Goal: Task Accomplishment & Management: Complete application form

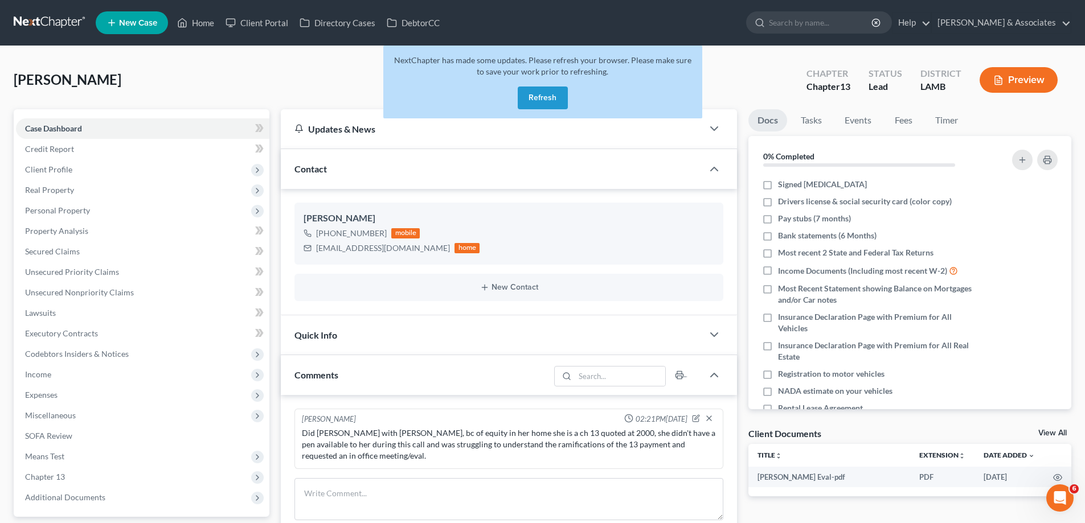
click at [536, 102] on button "Refresh" at bounding box center [543, 98] width 50 height 23
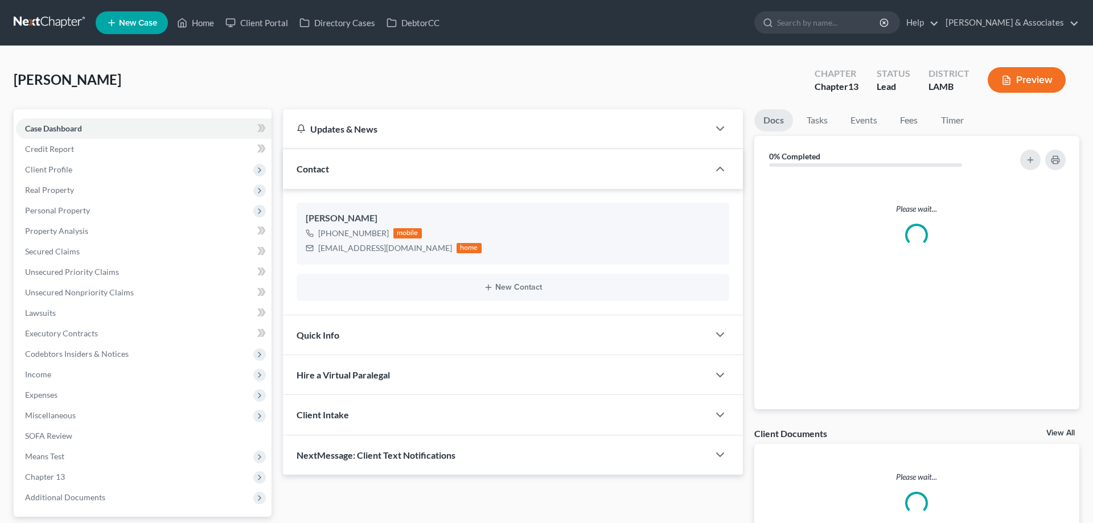
click at [120, 21] on span "New Case" at bounding box center [138, 23] width 38 height 9
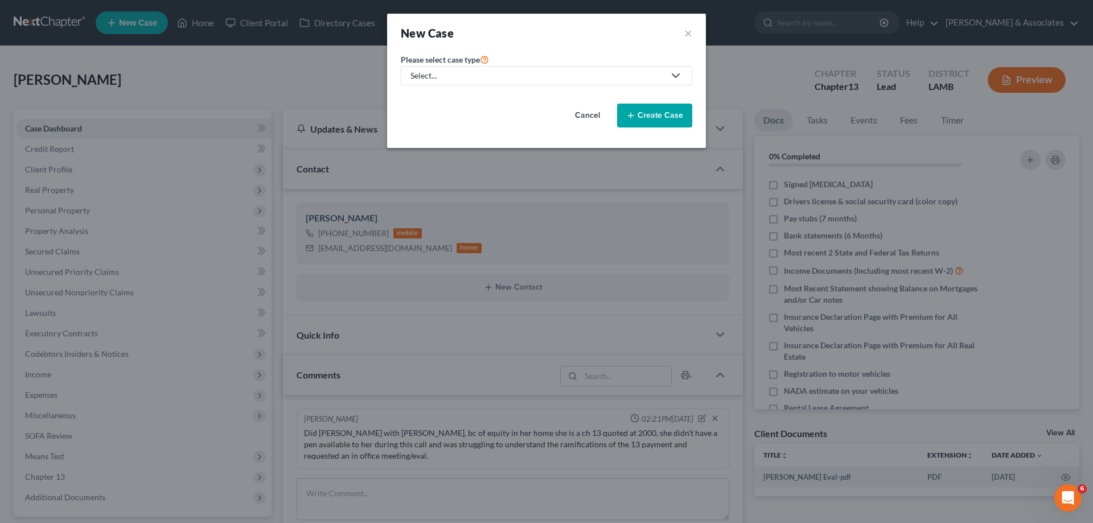
click at [530, 67] on link "Select..." at bounding box center [547, 75] width 292 height 19
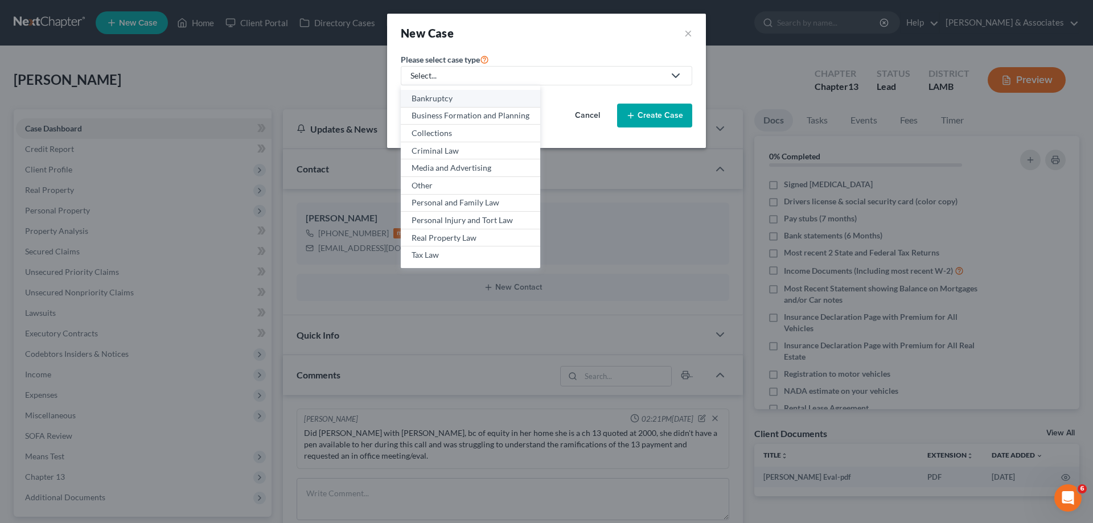
click at [450, 95] on div "Bankruptcy" at bounding box center [471, 98] width 118 height 11
select select "35"
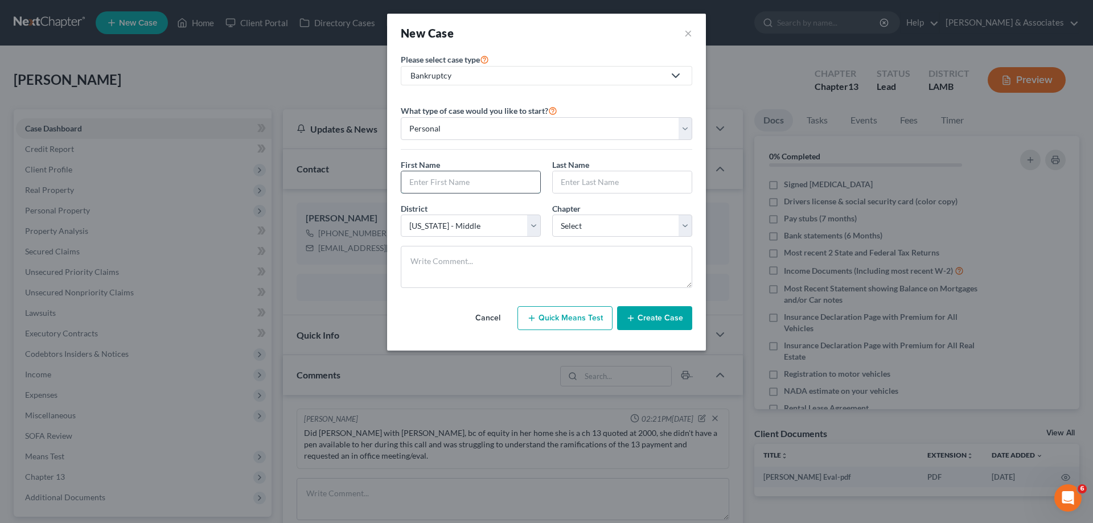
click at [487, 180] on input "text" at bounding box center [470, 182] width 139 height 22
type input "Lakeisha"
type input "Haile"
select select "0"
click at [670, 317] on button "Create Case" at bounding box center [654, 318] width 75 height 24
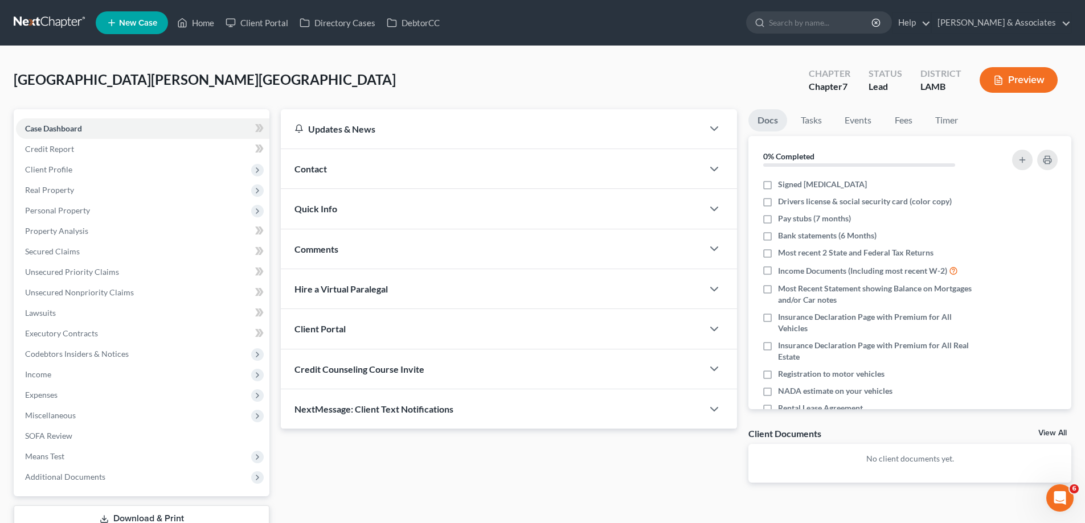
click at [458, 157] on div "Contact" at bounding box center [492, 168] width 422 height 39
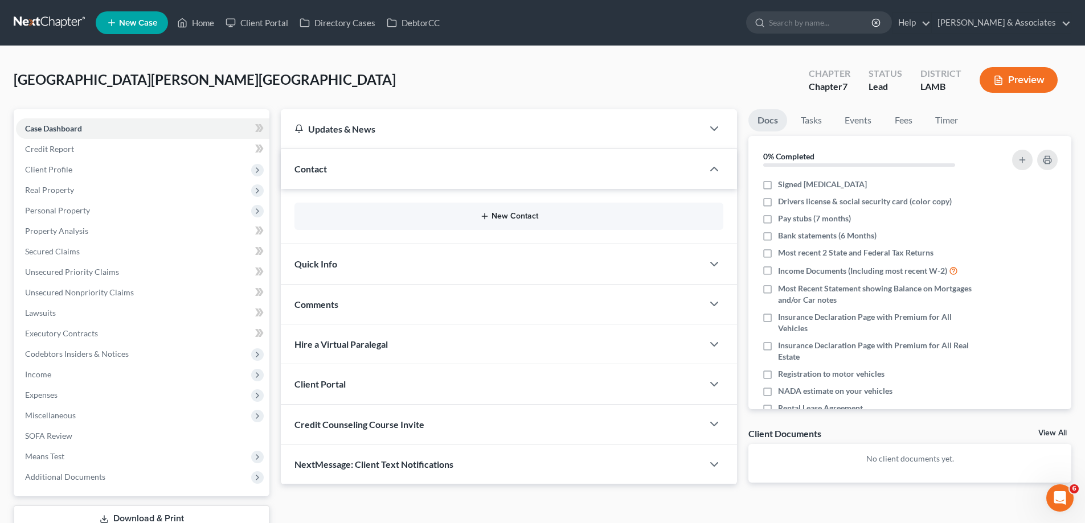
click at [479, 216] on button "New Contact" at bounding box center [509, 216] width 411 height 9
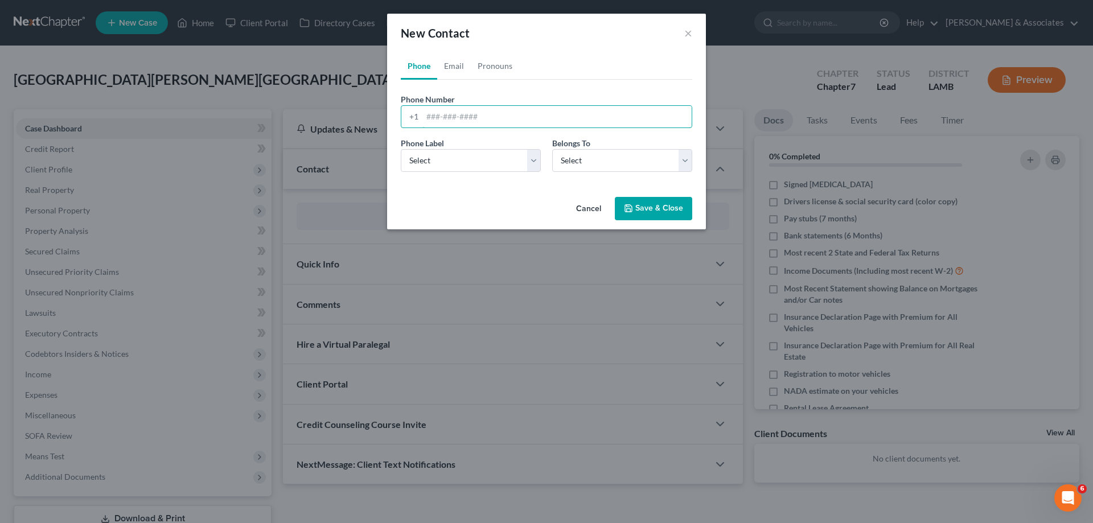
drag, startPoint x: 473, startPoint y: 113, endPoint x: 470, endPoint y: 129, distance: 15.6
click at [473, 114] on input "tel" at bounding box center [557, 117] width 269 height 22
paste input "656-666-3330"
type input "656-666-3330"
drag, startPoint x: 436, startPoint y: 161, endPoint x: 436, endPoint y: 171, distance: 10.8
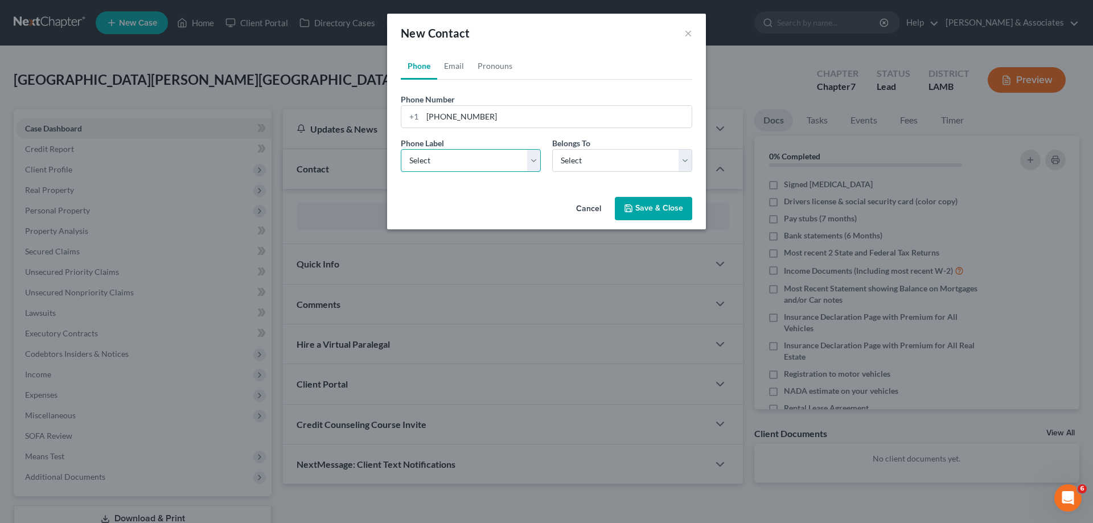
click at [436, 162] on select "Select Mobile Home Work Other" at bounding box center [471, 160] width 140 height 23
select select "0"
click at [401, 149] on select "Select Mobile Home Work Other" at bounding box center [471, 160] width 140 height 23
click at [610, 167] on select "Select Client Other" at bounding box center [622, 160] width 140 height 23
select select "0"
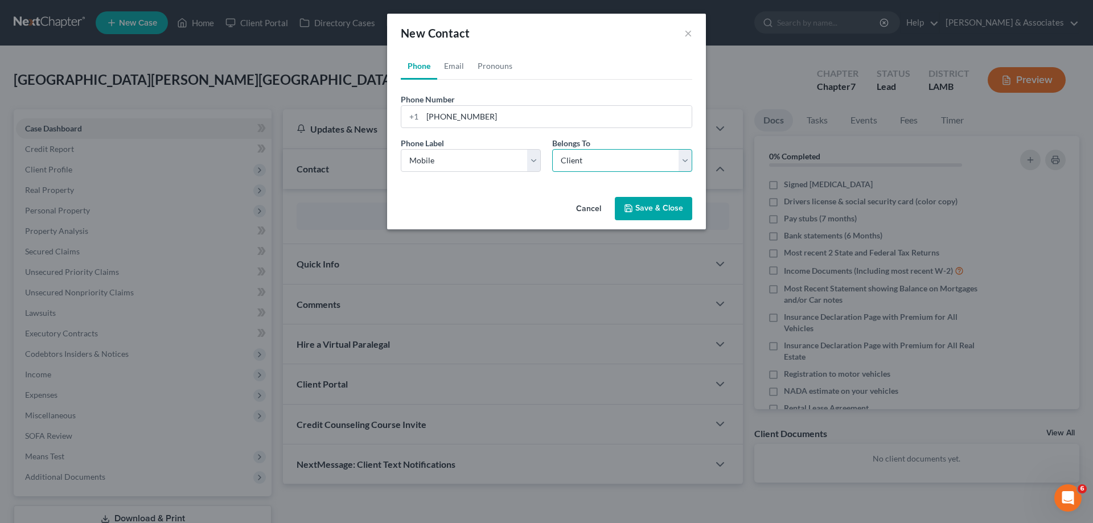
click at [552, 149] on select "Select Client Other" at bounding box center [622, 160] width 140 height 23
select select "0"
click at [433, 66] on link "Phone" at bounding box center [419, 65] width 36 height 27
click at [448, 63] on link "Email" at bounding box center [454, 65] width 34 height 27
click at [457, 114] on input "email" at bounding box center [557, 117] width 269 height 22
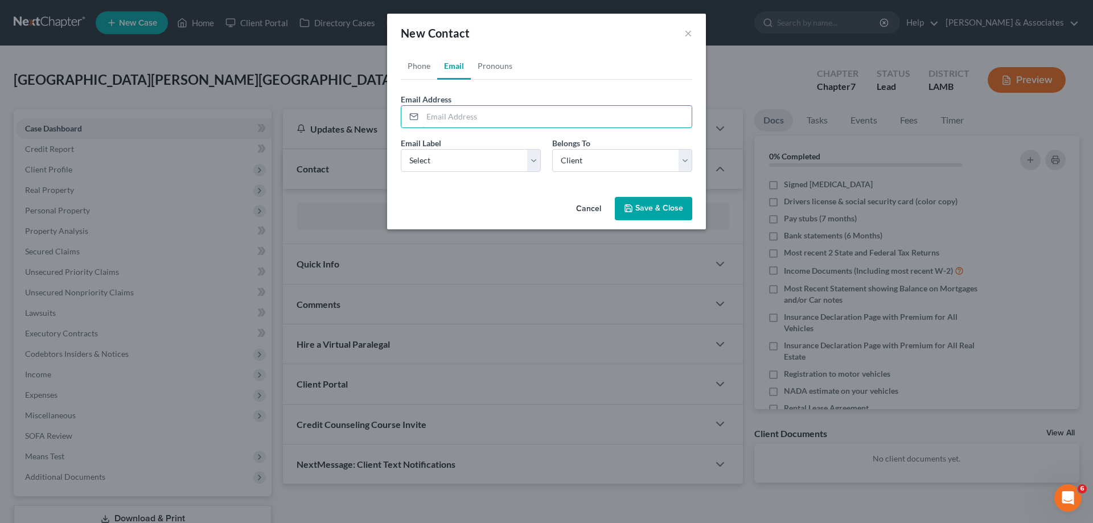
paste input "kjushae@gmail.com"
type input "kjushae@gmail.com"
click at [441, 162] on select "Select Home Work Other" at bounding box center [471, 160] width 140 height 23
select select "0"
click at [401, 149] on select "Select Home Work Other" at bounding box center [471, 160] width 140 height 23
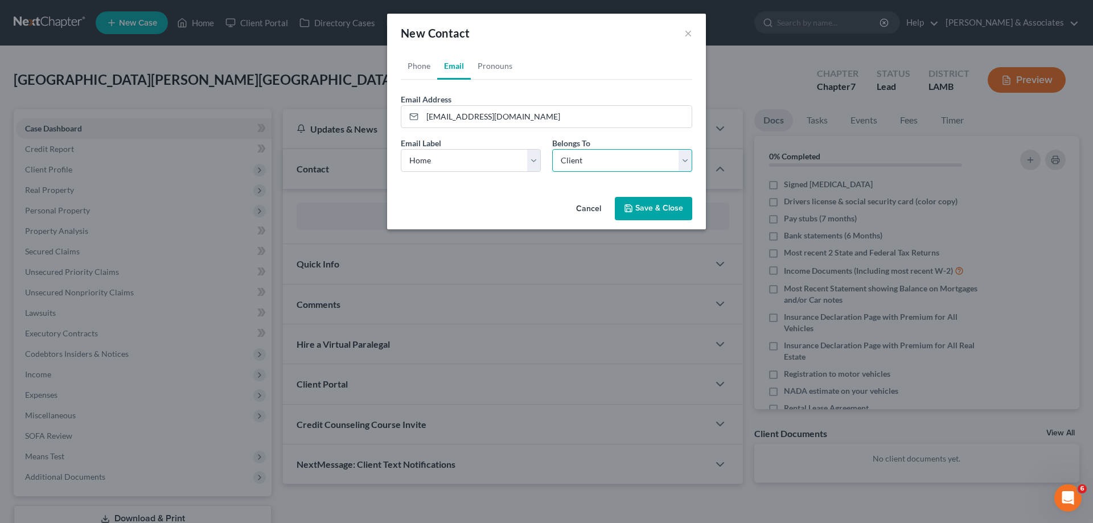
click at [573, 157] on select "Select Client Other" at bounding box center [622, 160] width 140 height 23
click at [552, 149] on select "Select Client Other" at bounding box center [622, 160] width 140 height 23
click at [682, 216] on button "Save & Close" at bounding box center [653, 209] width 77 height 24
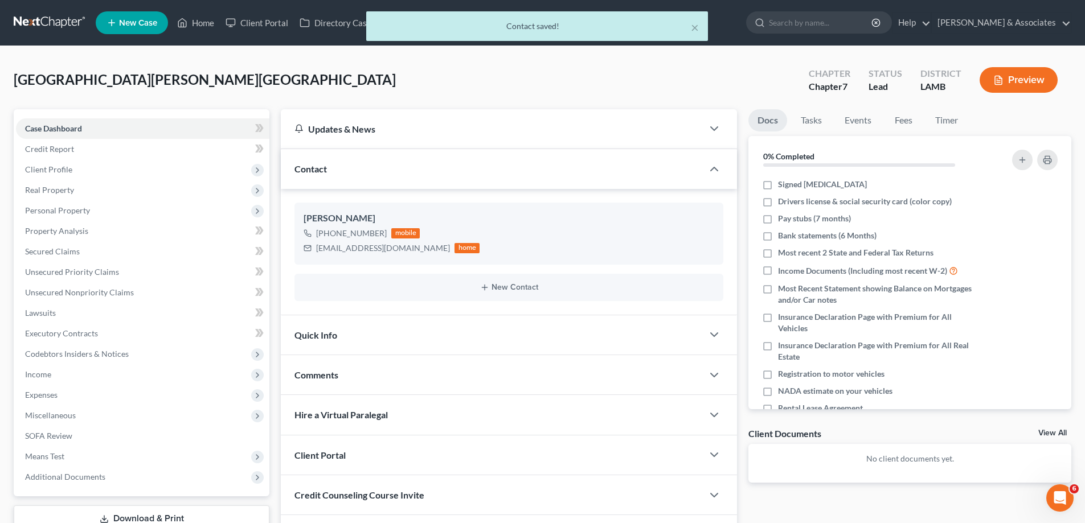
click at [341, 380] on div "Comments" at bounding box center [492, 374] width 422 height 39
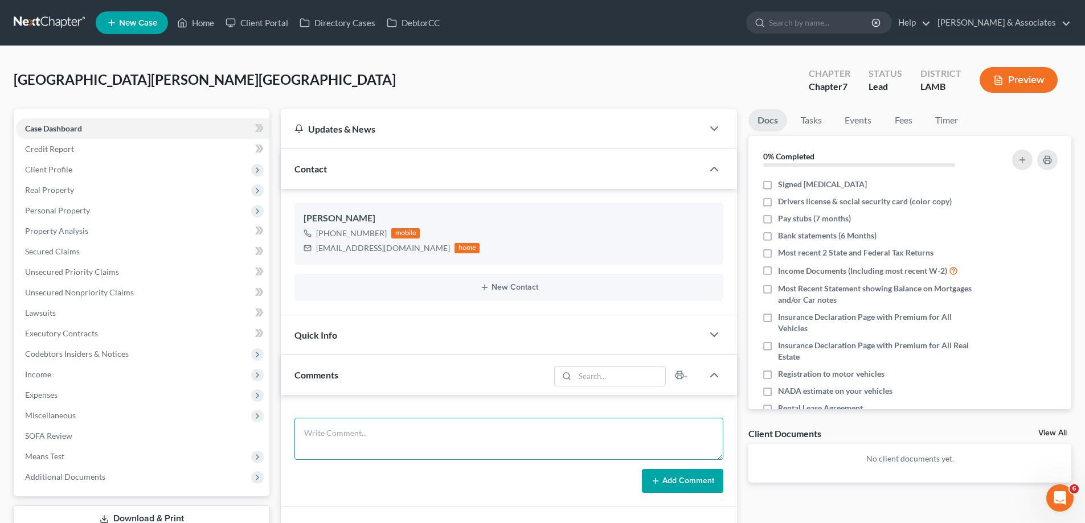
drag, startPoint x: 325, startPoint y: 435, endPoint x: 337, endPoint y: 435, distance: 12.5
click at [325, 435] on textarea at bounding box center [508, 439] width 429 height 42
paste textarea "Did eval with Li'keisha, I would put a post eval rating there but 0 isn't an op…"
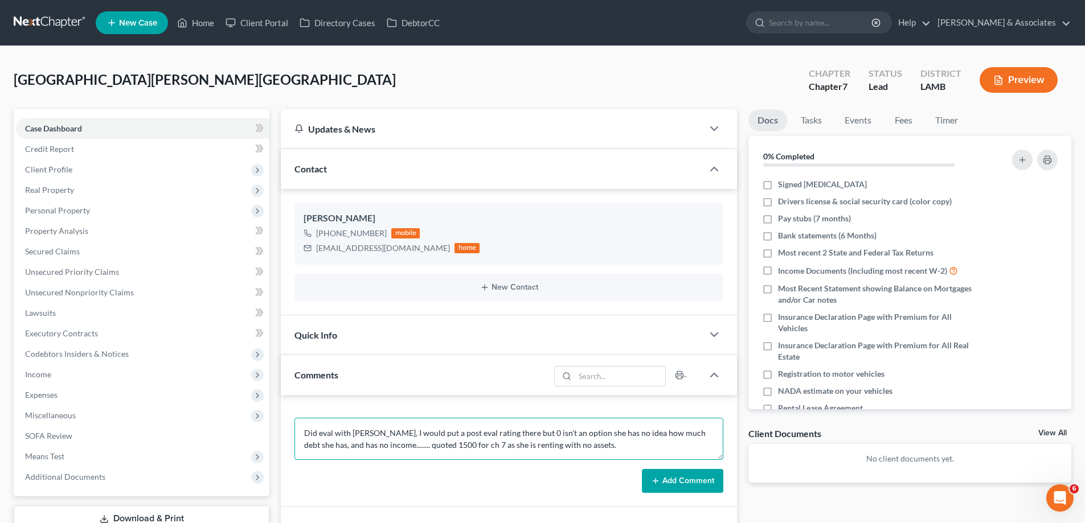
type textarea "Did eval with Li'keisha, I would put a post eval rating there but 0 isn't an op…"
drag, startPoint x: 675, startPoint y: 480, endPoint x: 714, endPoint y: 478, distance: 38.8
click at [678, 480] on button "Add Comment" at bounding box center [682, 481] width 81 height 24
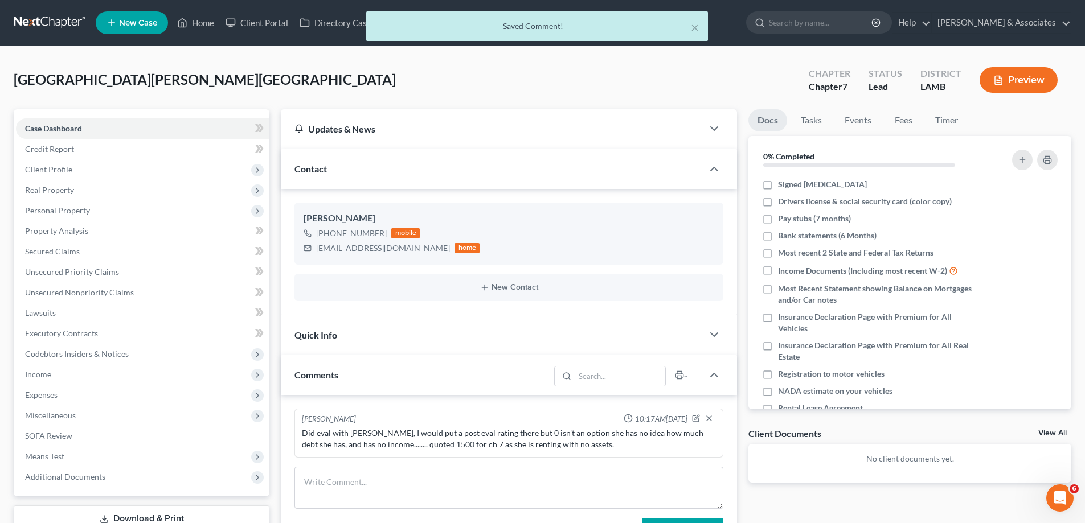
drag, startPoint x: 1049, startPoint y: 431, endPoint x: 411, endPoint y: 476, distance: 639.9
click at [1049, 432] on link "View All" at bounding box center [1052, 433] width 28 height 8
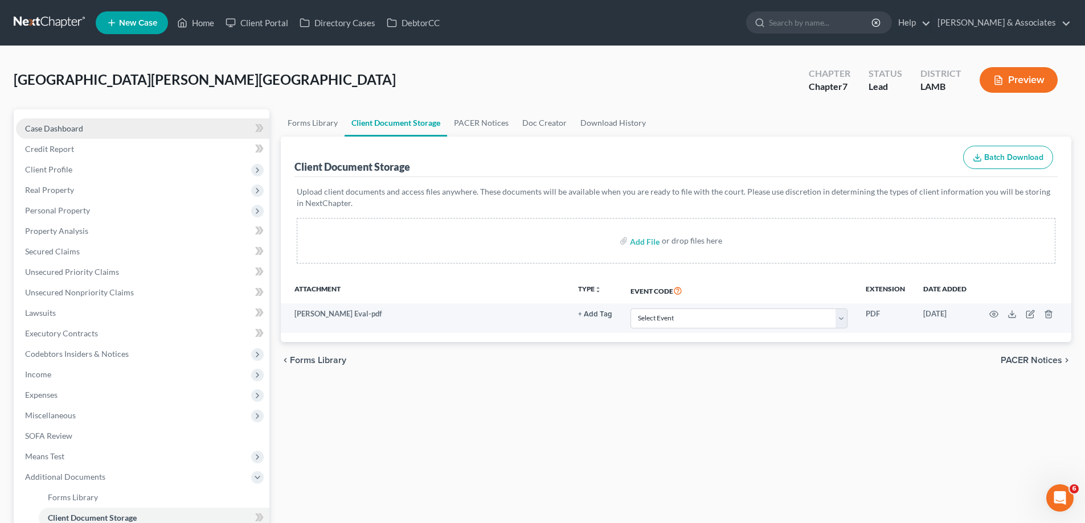
click at [84, 122] on link "Case Dashboard" at bounding box center [142, 128] width 253 height 21
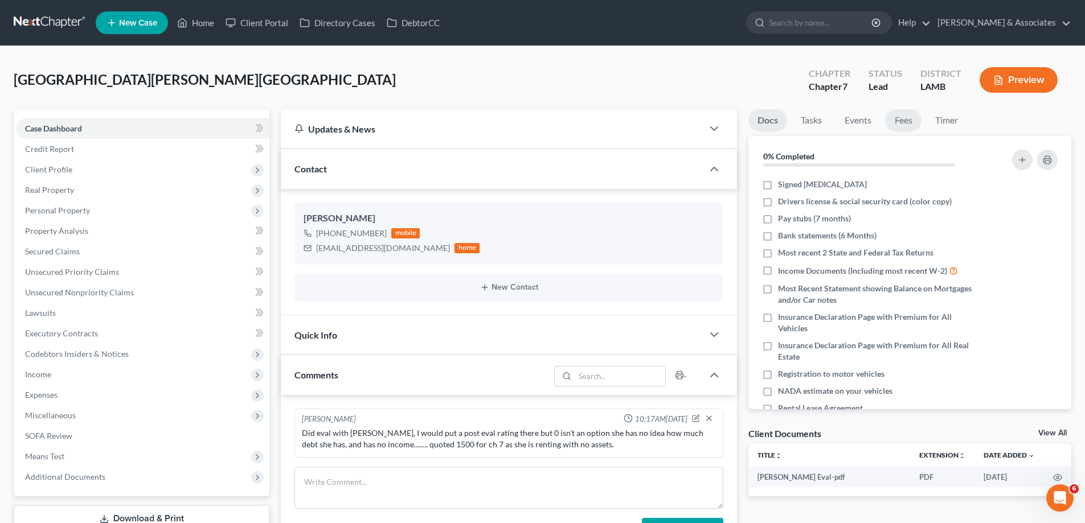
click at [900, 122] on link "Fees" at bounding box center [903, 120] width 36 height 22
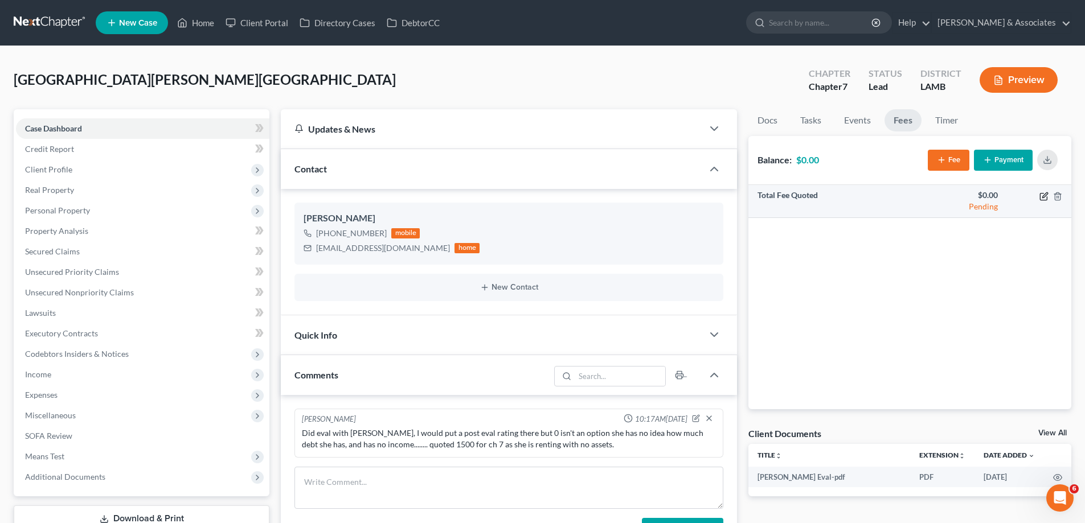
click at [1041, 200] on icon "button" at bounding box center [1043, 196] width 7 height 7
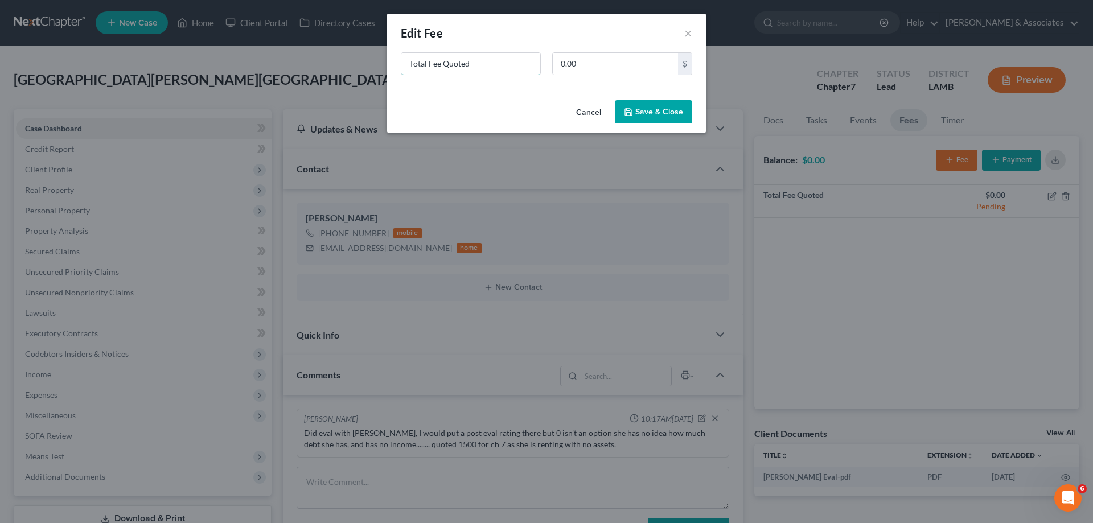
drag, startPoint x: 497, startPoint y: 63, endPoint x: 179, endPoint y: 54, distance: 317.3
click at [190, 59] on div "New Fee Edit Fee × Total Fee Quoted 0.00 $ Cancel Save & Close" at bounding box center [546, 261] width 1093 height 523
type input "ch 7"
type input "1,500"
drag, startPoint x: 647, startPoint y: 122, endPoint x: 661, endPoint y: 128, distance: 14.8
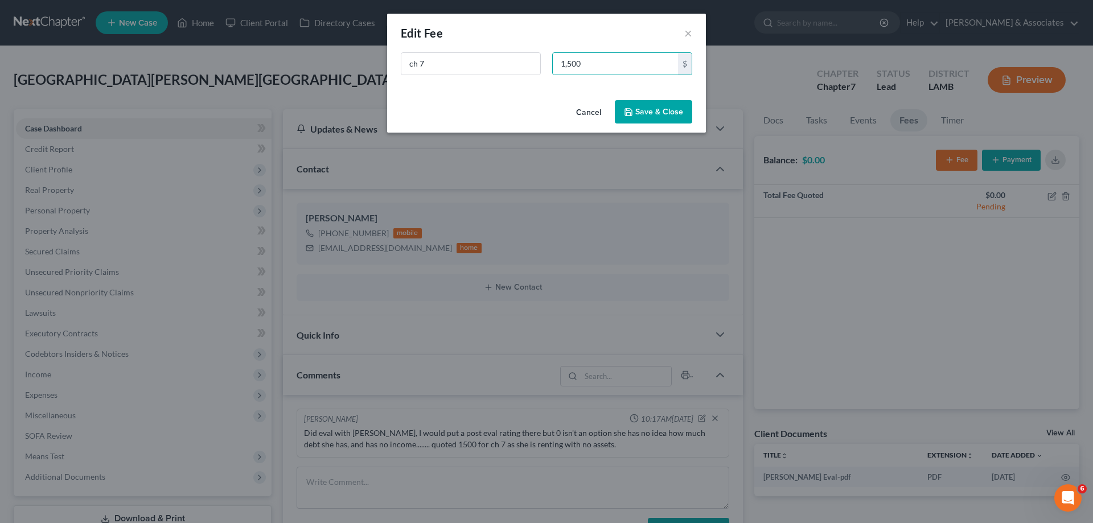
click at [646, 122] on button "Save & Close" at bounding box center [653, 112] width 77 height 24
